Goal: Task Accomplishment & Management: Manage account settings

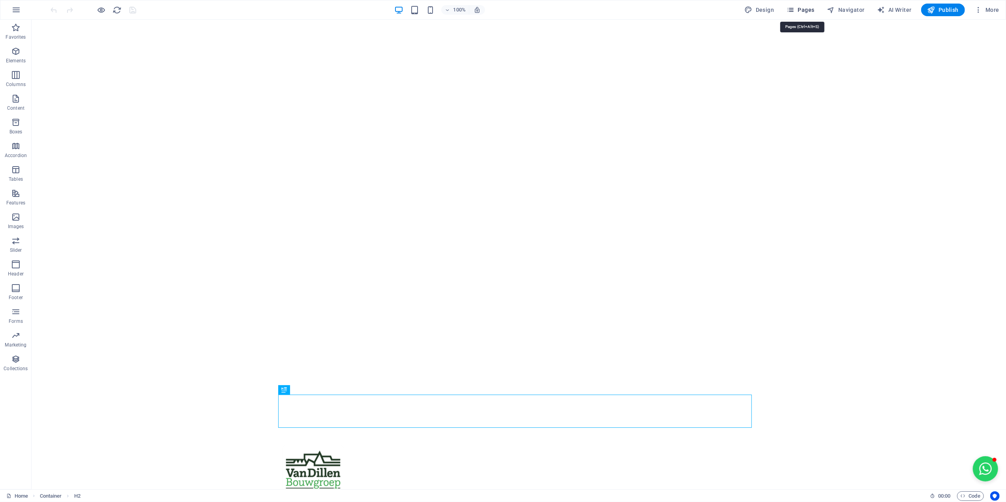
click at [807, 10] on span "Pages" at bounding box center [801, 10] width 28 height 8
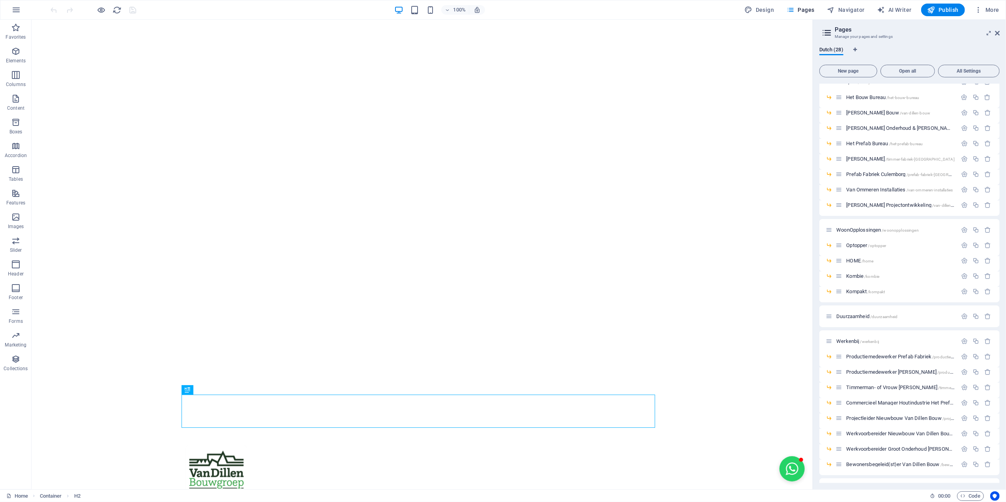
scroll to position [98, 0]
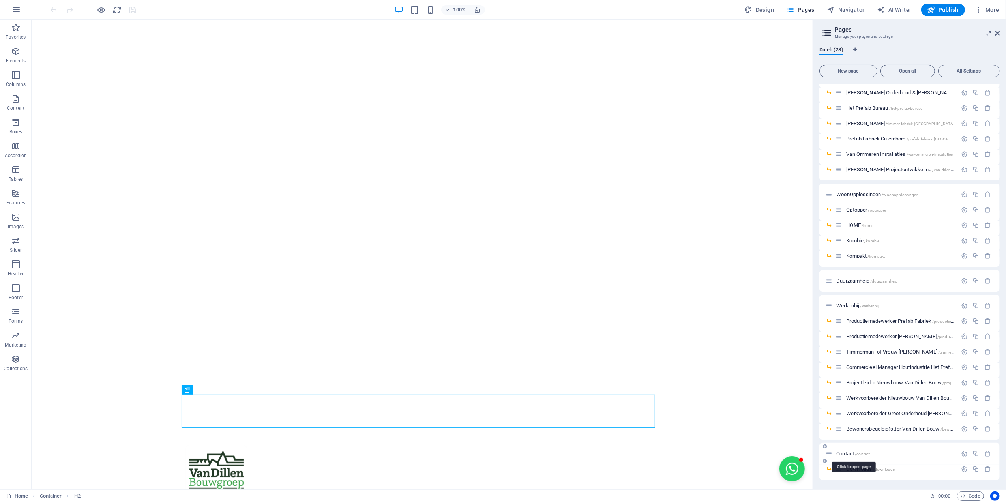
click at [851, 454] on span "Contact /contact" at bounding box center [853, 454] width 34 height 6
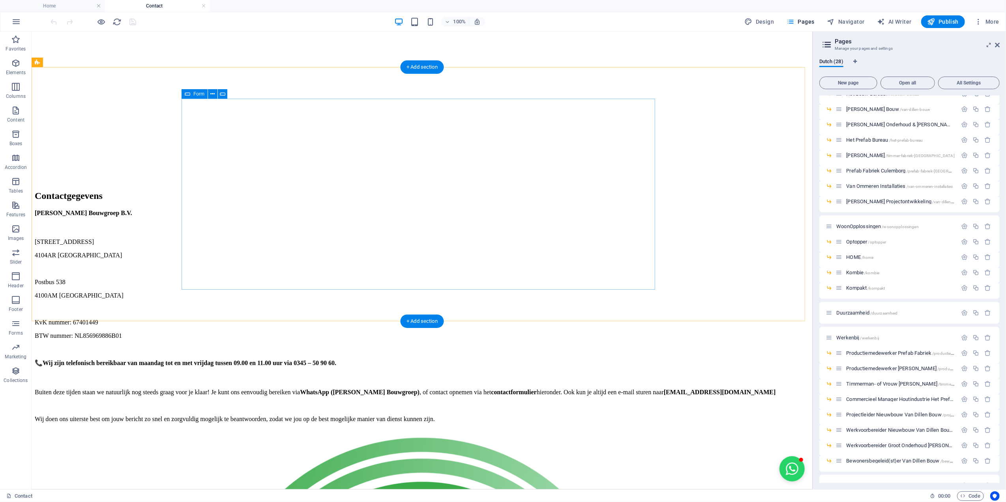
scroll to position [368, 0]
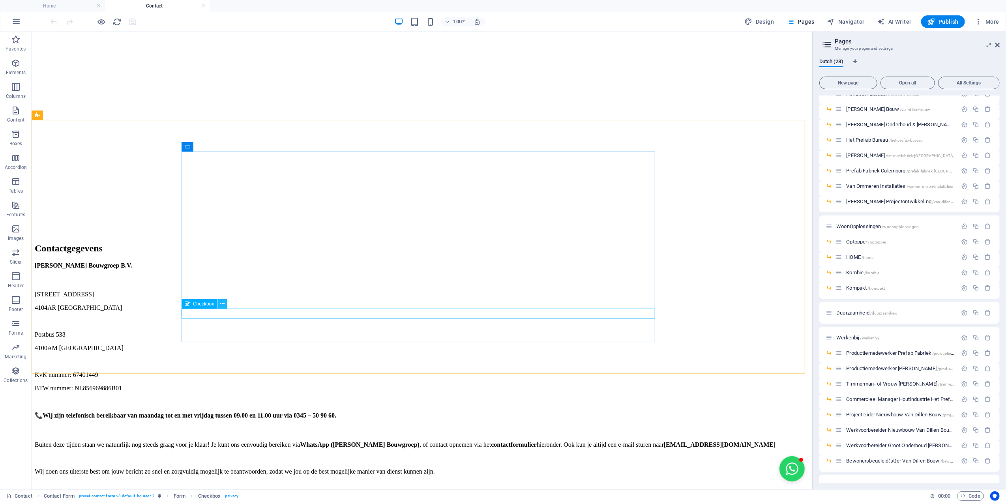
click at [218, 305] on button at bounding box center [221, 303] width 9 height 9
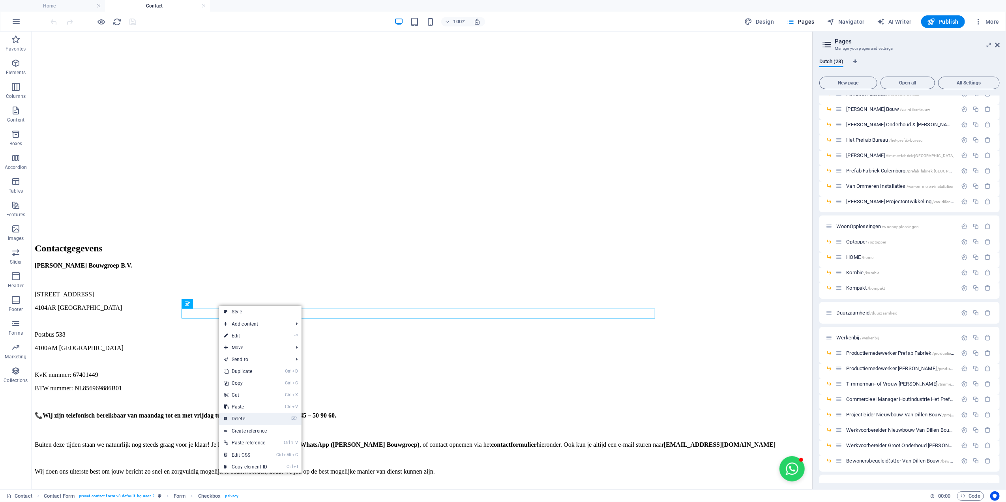
click at [260, 417] on link "⌦ Delete" at bounding box center [245, 419] width 53 height 12
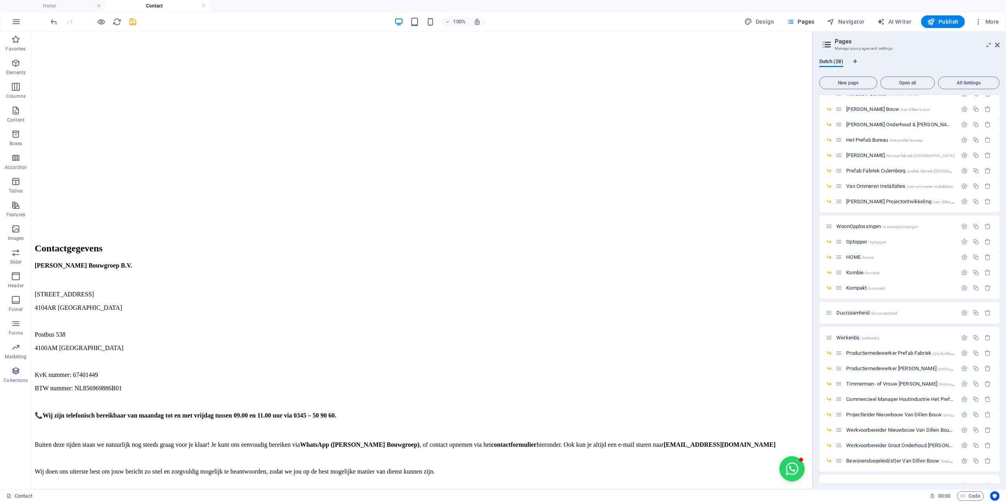
click at [134, 22] on icon "save" at bounding box center [133, 21] width 9 height 9
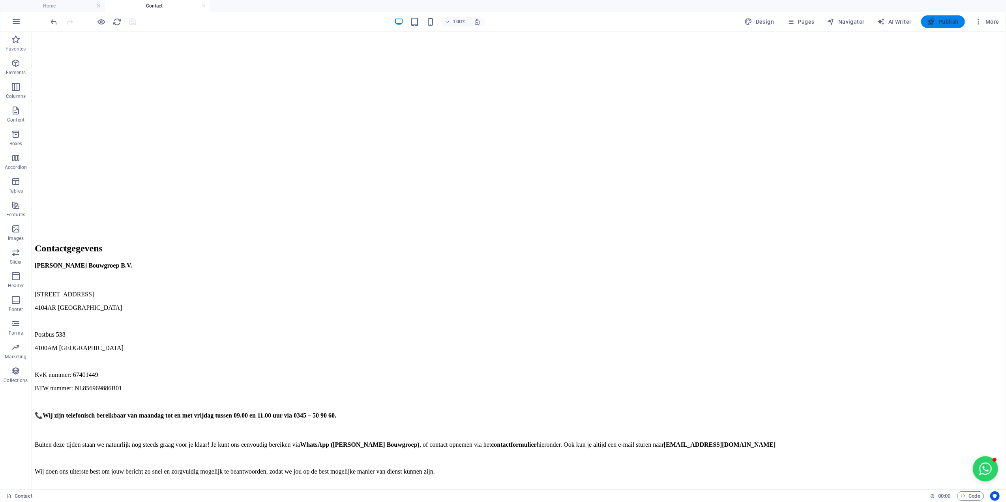
click at [947, 24] on span "Publish" at bounding box center [943, 22] width 31 height 8
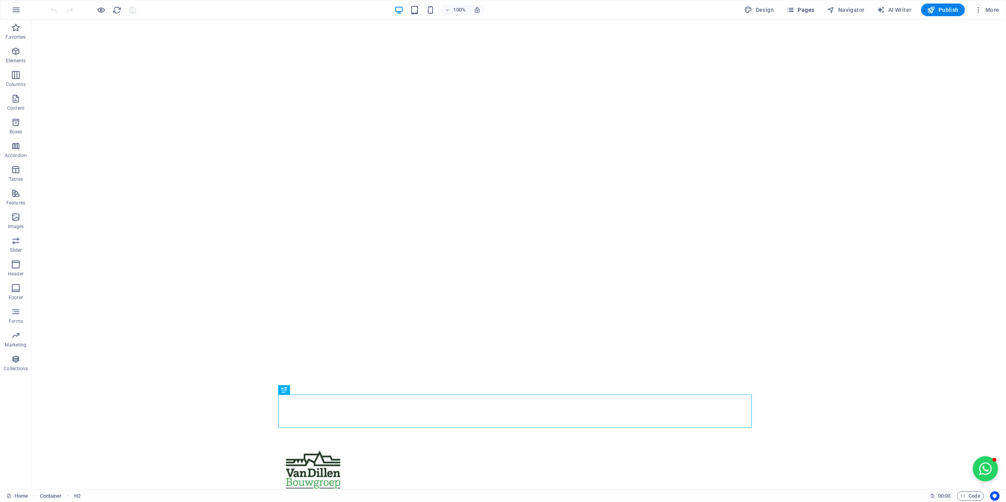
click at [789, 12] on icon "button" at bounding box center [791, 10] width 8 height 8
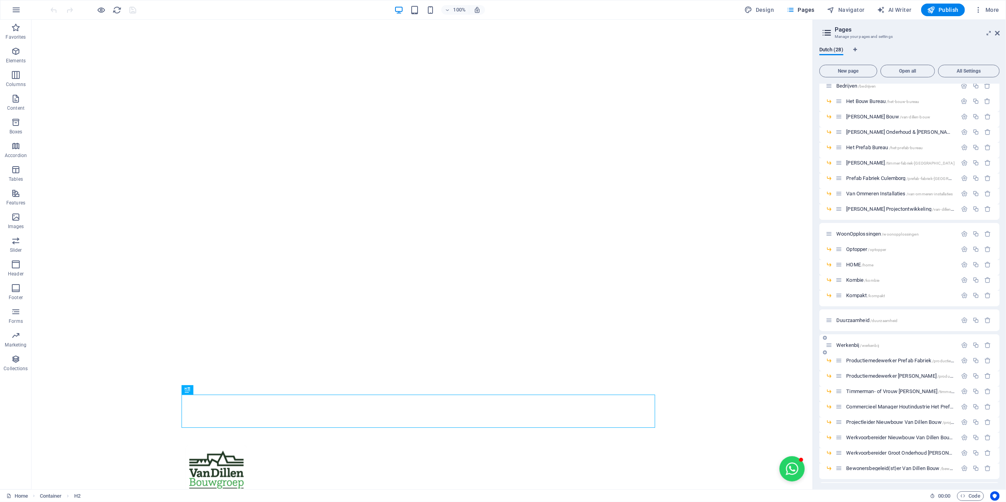
scroll to position [98, 0]
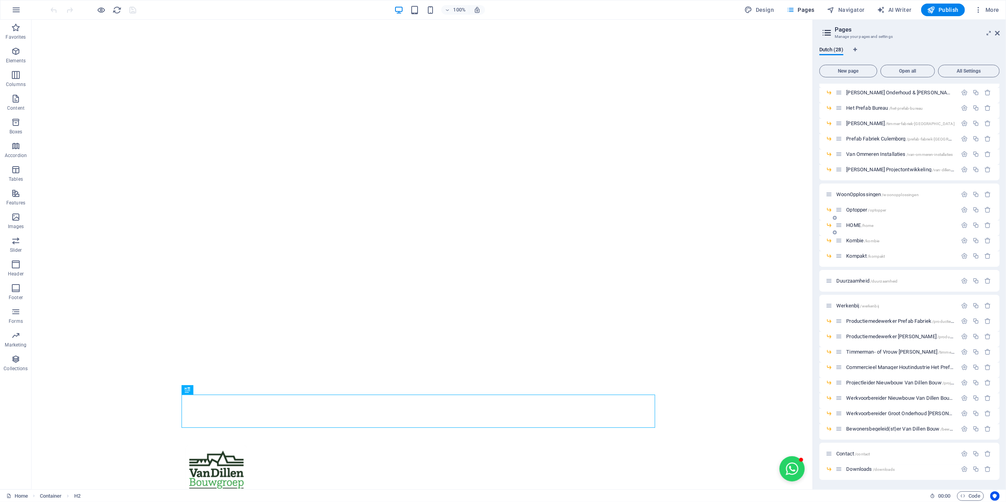
click at [853, 223] on span "HOME /home" at bounding box center [859, 225] width 27 height 6
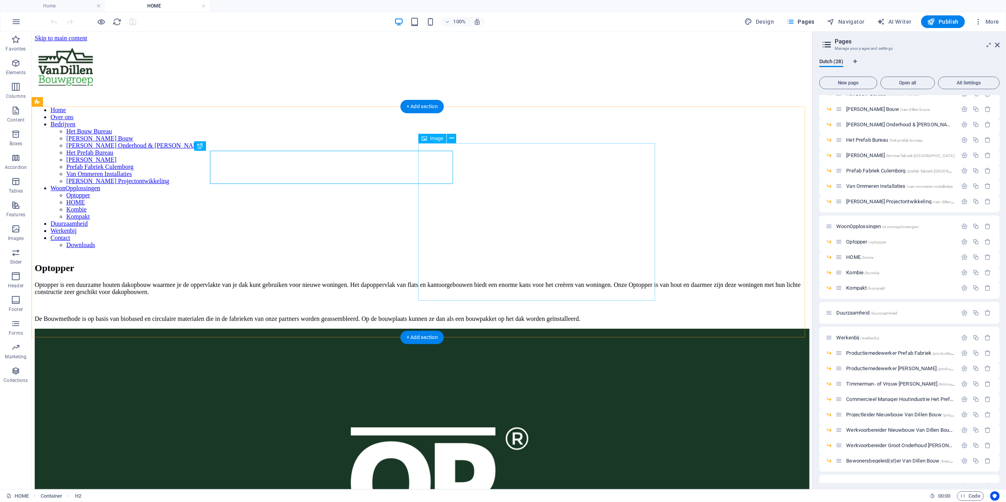
scroll to position [0, 0]
click at [853, 270] on span "Kombie /kombie" at bounding box center [862, 273] width 33 height 6
click at [858, 289] on span "Kompakt /kompakt" at bounding box center [865, 288] width 39 height 6
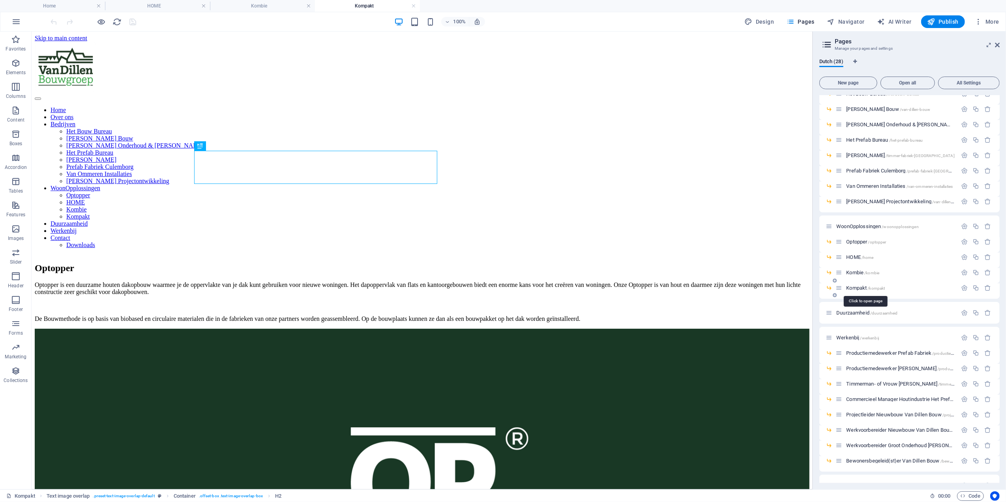
click at [862, 288] on span "Kompakt /kompakt" at bounding box center [865, 288] width 39 height 6
click at [858, 277] on div "Kombie /kombie" at bounding box center [909, 275] width 180 height 15
click at [857, 270] on span "Kombie /kombie" at bounding box center [862, 273] width 33 height 6
click at [855, 254] on span "HOME /home" at bounding box center [859, 257] width 27 height 6
click at [856, 244] on span "Optopper /optopper" at bounding box center [866, 242] width 40 height 6
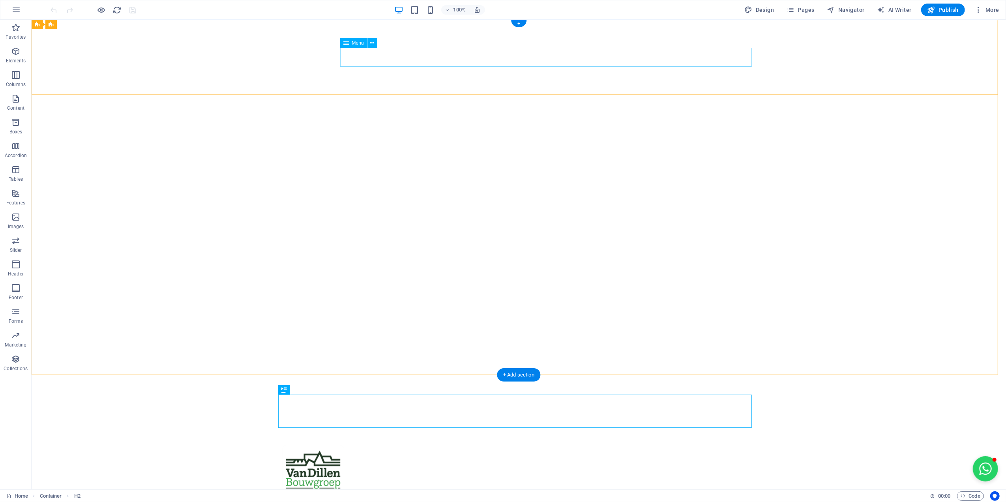
click at [727, 495] on nav "Home Over ons Bedrijven Het Bouw Bureau Van Dillen Bouw Van Dillen Onderhoud & …" at bounding box center [519, 504] width 474 height 19
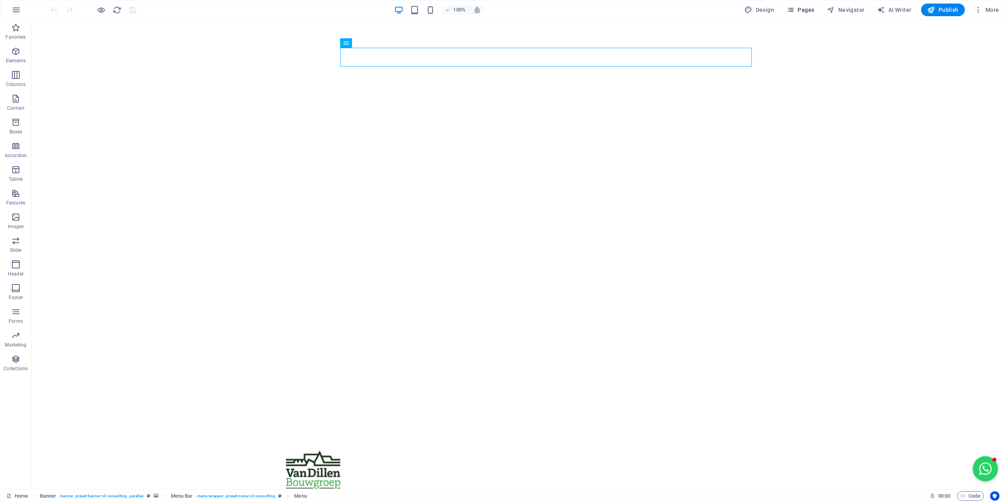
click at [795, 10] on icon "button" at bounding box center [791, 10] width 8 height 8
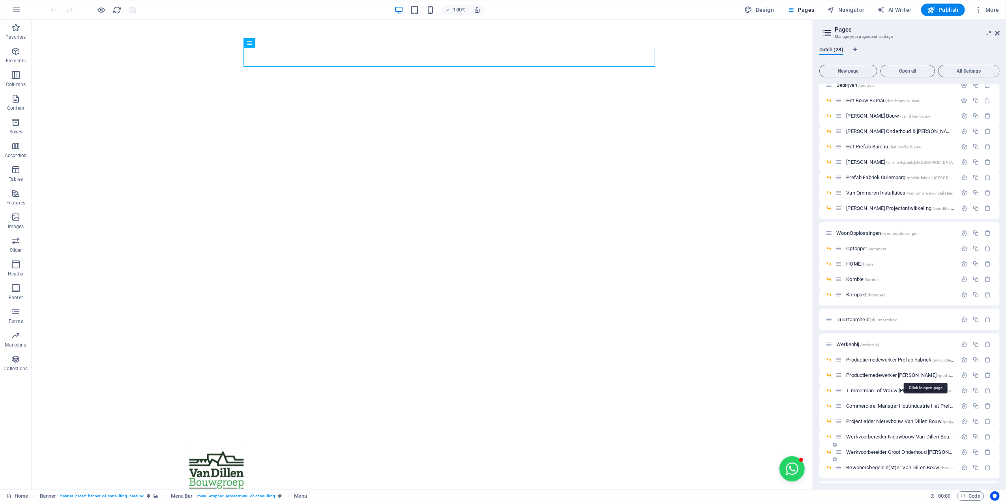
scroll to position [98, 0]
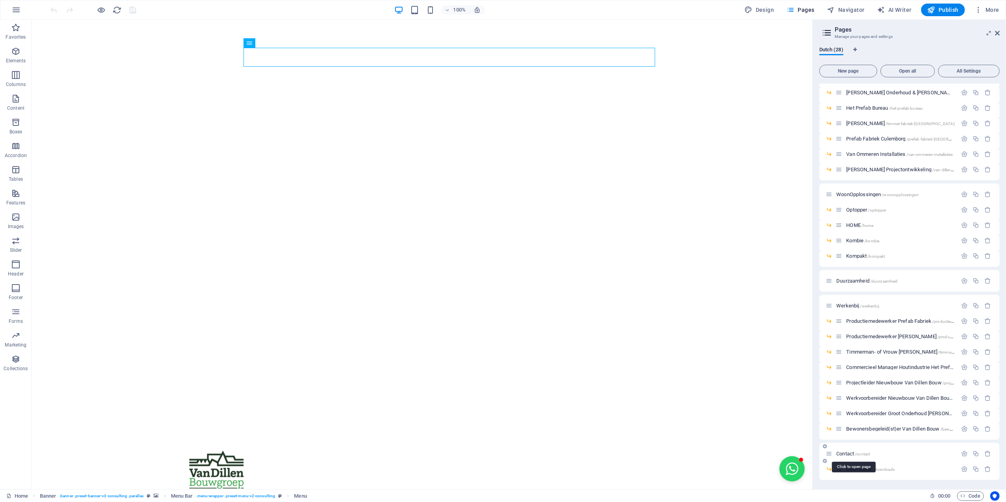
click at [845, 454] on span "Contact /contact" at bounding box center [853, 454] width 34 height 6
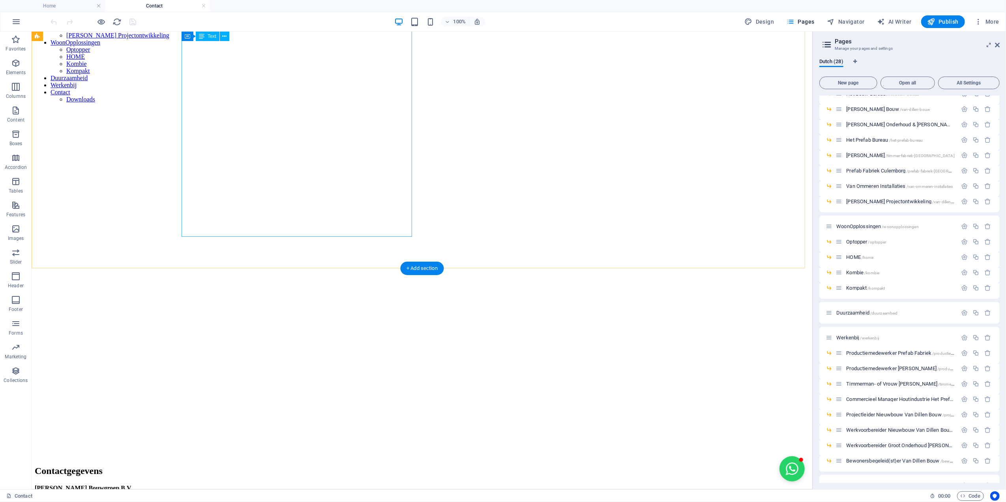
scroll to position [105, 0]
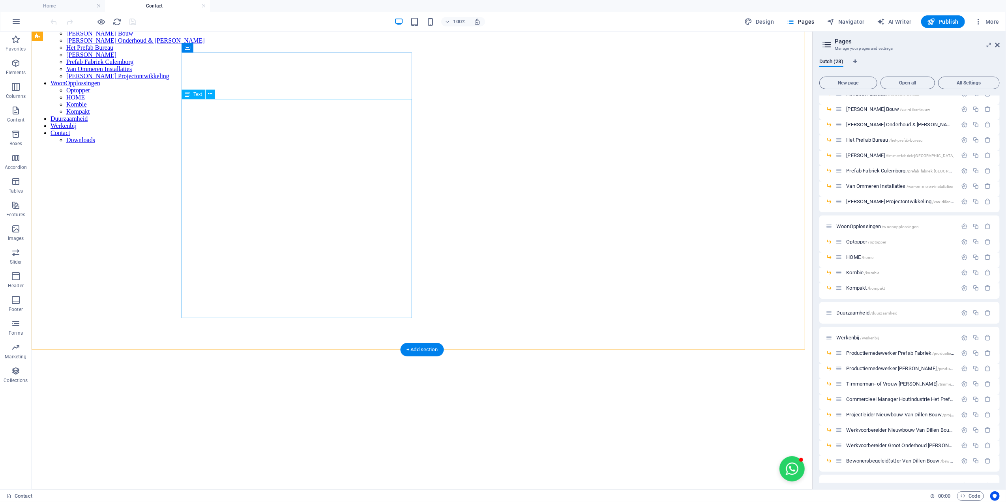
drag, startPoint x: 912, startPoint y: 12, endPoint x: 940, endPoint y: 25, distance: 31.4
click at [939, 17] on button "Publish" at bounding box center [943, 21] width 44 height 13
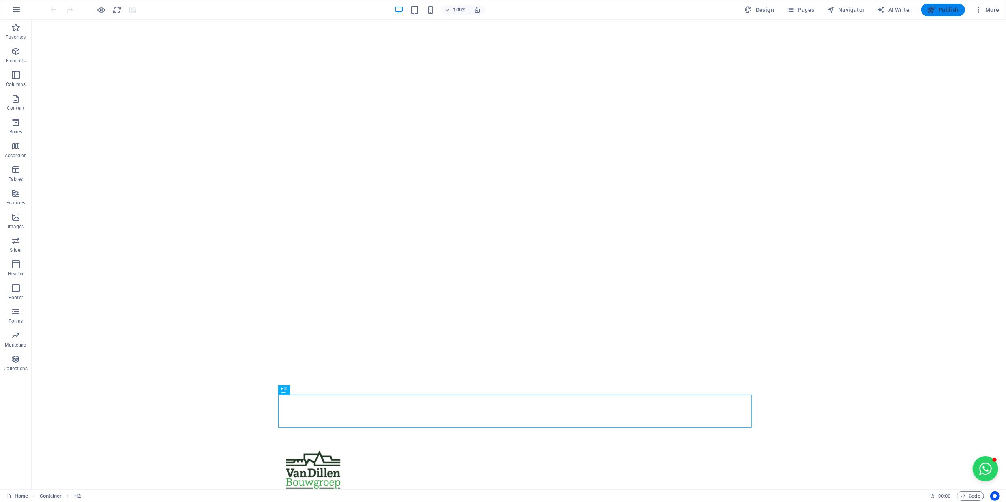
click at [954, 13] on span "Publish" at bounding box center [943, 10] width 31 height 8
